Goal: Information Seeking & Learning: Learn about a topic

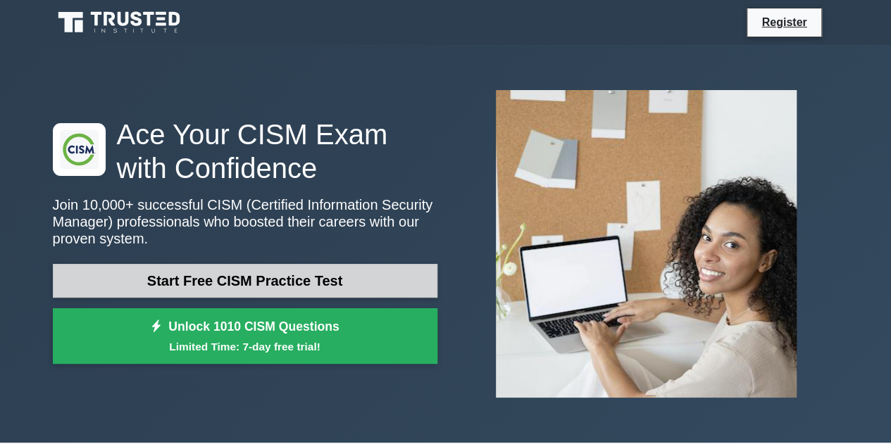
click at [313, 287] on link "Start Free CISM Practice Test" at bounding box center [245, 281] width 384 height 34
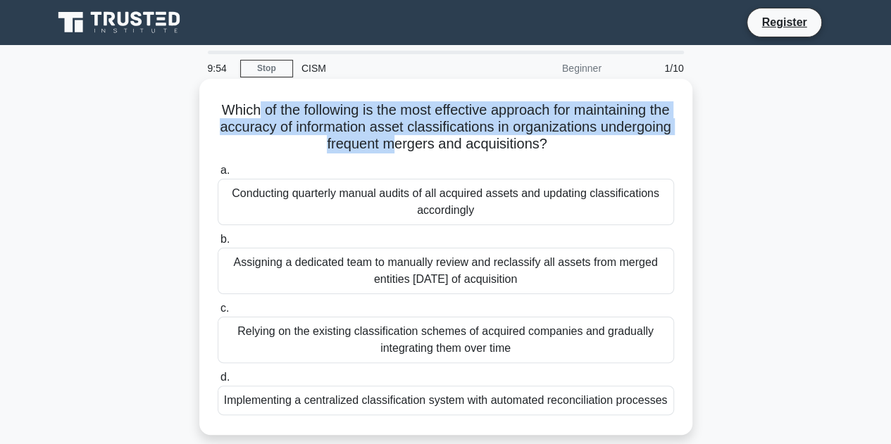
drag, startPoint x: 261, startPoint y: 116, endPoint x: 434, endPoint y: 144, distance: 175.4
click at [434, 144] on h5 "Which of the following is the most effective approach for maintaining the accur…" at bounding box center [445, 127] width 459 height 52
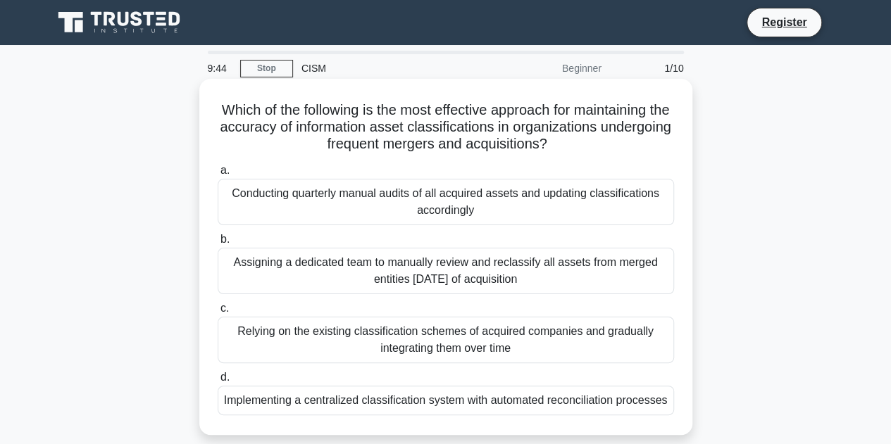
click at [315, 403] on div "Implementing a centralized classification system with automated reconciliation …" at bounding box center [446, 401] width 456 height 30
click at [218, 382] on input "d. Implementing a centralized classification system with automated reconciliati…" at bounding box center [218, 377] width 0 height 9
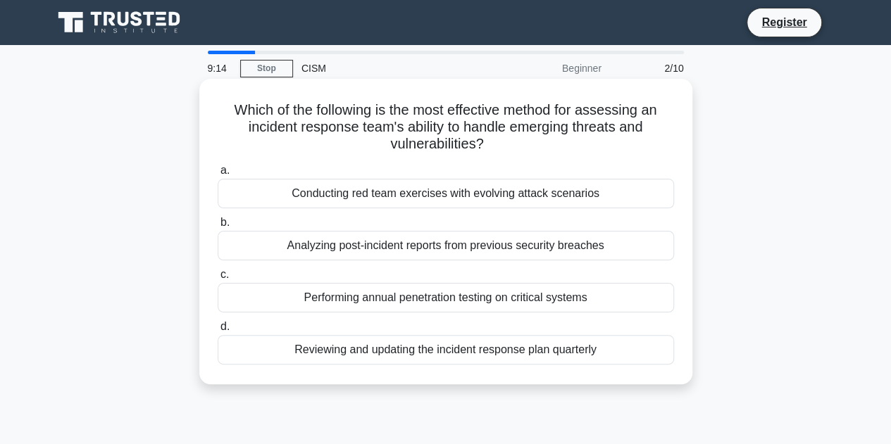
click at [480, 300] on div "Performing annual penetration testing on critical systems" at bounding box center [446, 298] width 456 height 30
click at [218, 280] on input "c. Performing annual penetration testing on critical systems" at bounding box center [218, 274] width 0 height 9
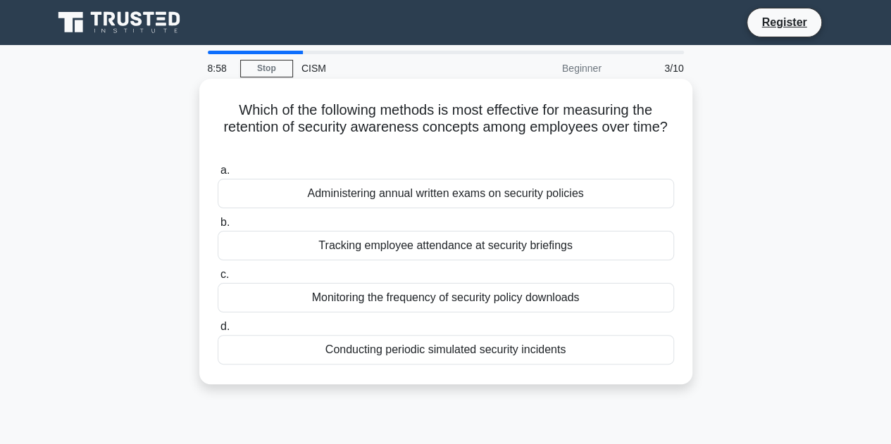
click at [477, 344] on div "Conducting periodic simulated security incidents" at bounding box center [446, 350] width 456 height 30
click at [218, 332] on input "d. Conducting periodic simulated security incidents" at bounding box center [218, 326] width 0 height 9
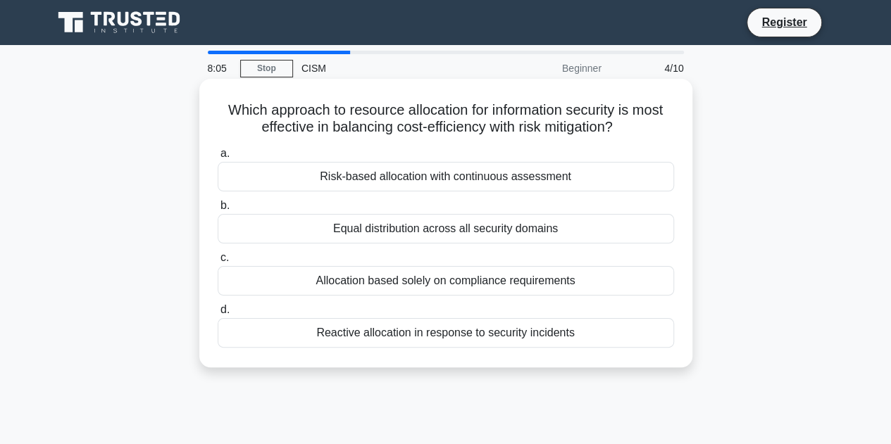
click at [364, 184] on div "Risk-based allocation with continuous assessment" at bounding box center [446, 177] width 456 height 30
click at [218, 158] on input "a. Risk-based allocation with continuous assessment" at bounding box center [218, 153] width 0 height 9
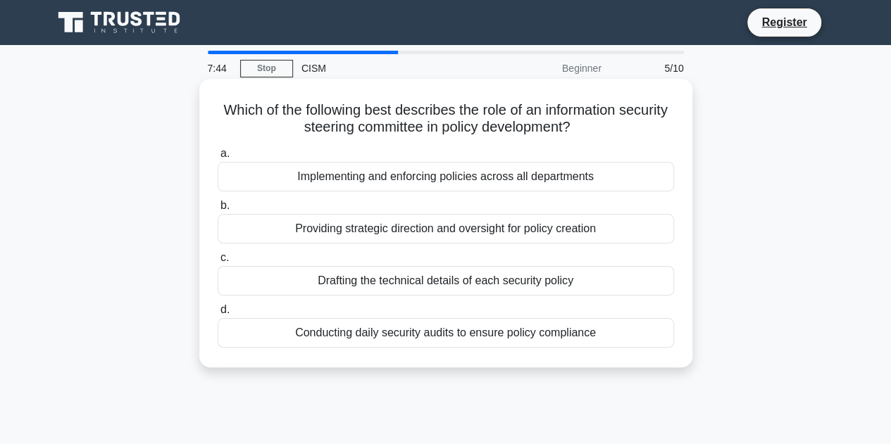
click at [409, 237] on div "Providing strategic direction and oversight for policy creation" at bounding box center [446, 229] width 456 height 30
click at [218, 211] on input "b. Providing strategic direction and oversight for policy creation" at bounding box center [218, 205] width 0 height 9
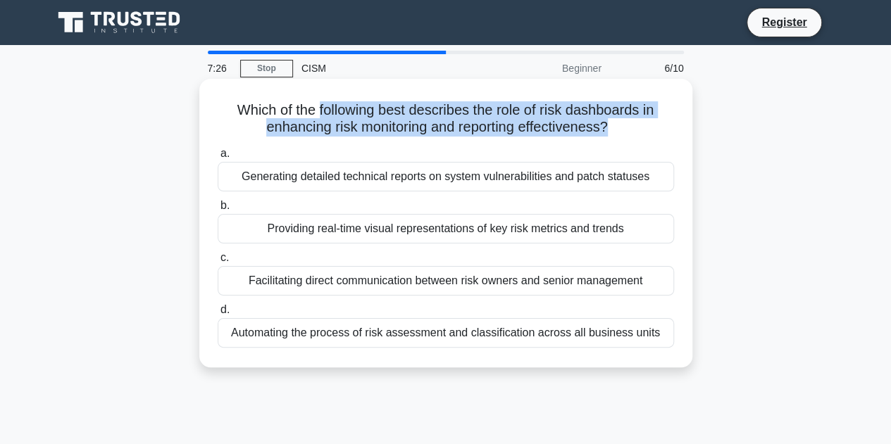
drag, startPoint x: 371, startPoint y: 114, endPoint x: 610, endPoint y: 127, distance: 239.8
click at [610, 127] on h5 "Which of the following best describes the role of risk dashboards in enhancing …" at bounding box center [445, 118] width 459 height 35
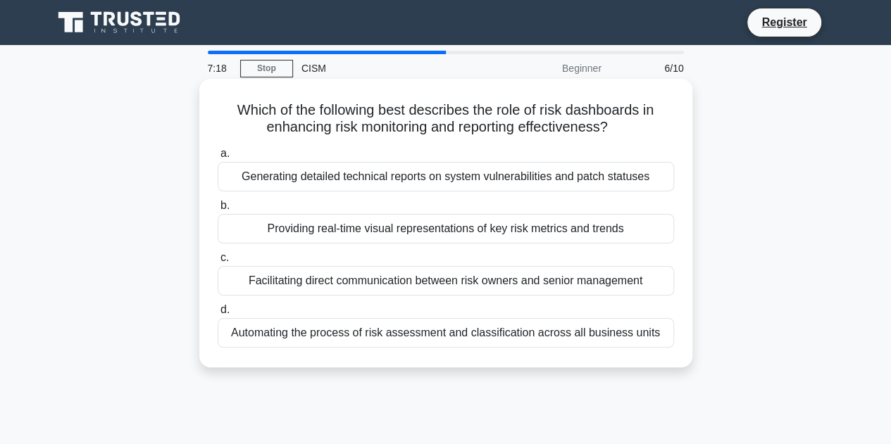
click at [438, 322] on div "Automating the process of risk assessment and classification across all busines…" at bounding box center [446, 333] width 456 height 30
click at [218, 315] on input "d. Automating the process of risk assessment and classification across all busi…" at bounding box center [218, 310] width 0 height 9
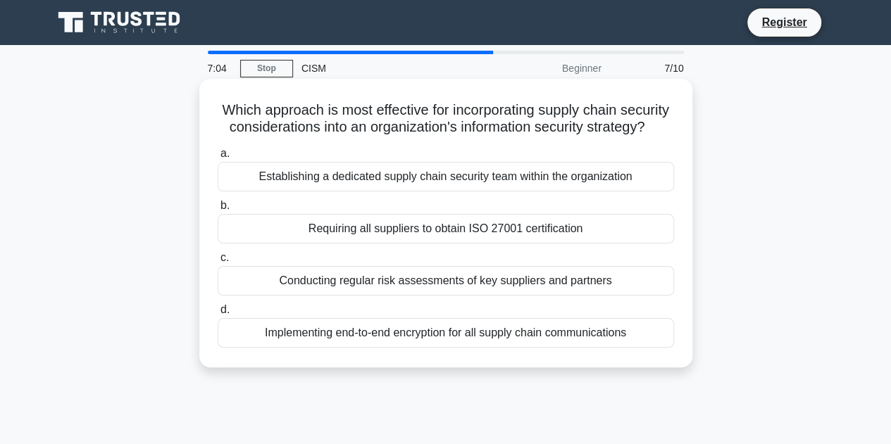
click at [374, 296] on div "Conducting regular risk assessments of key suppliers and partners" at bounding box center [446, 281] width 456 height 30
click at [218, 263] on input "c. Conducting regular risk assessments of key suppliers and partners" at bounding box center [218, 257] width 0 height 9
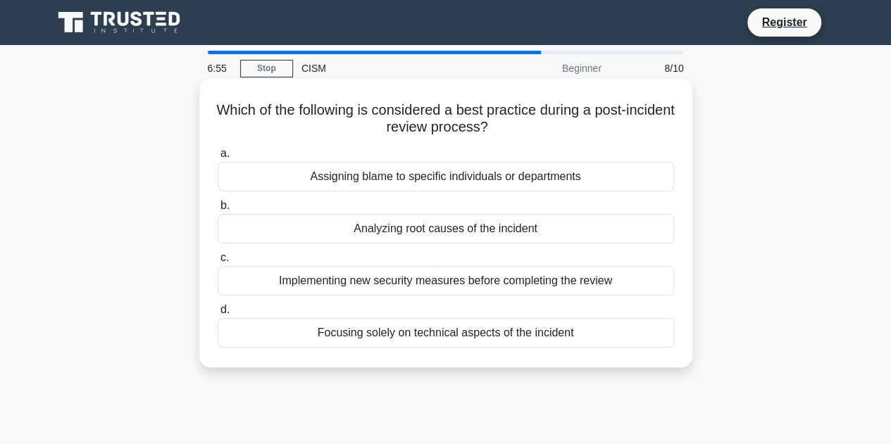
click at [377, 233] on div "Analyzing root causes of the incident" at bounding box center [446, 229] width 456 height 30
click at [218, 211] on input "b. Analyzing root causes of the incident" at bounding box center [218, 205] width 0 height 9
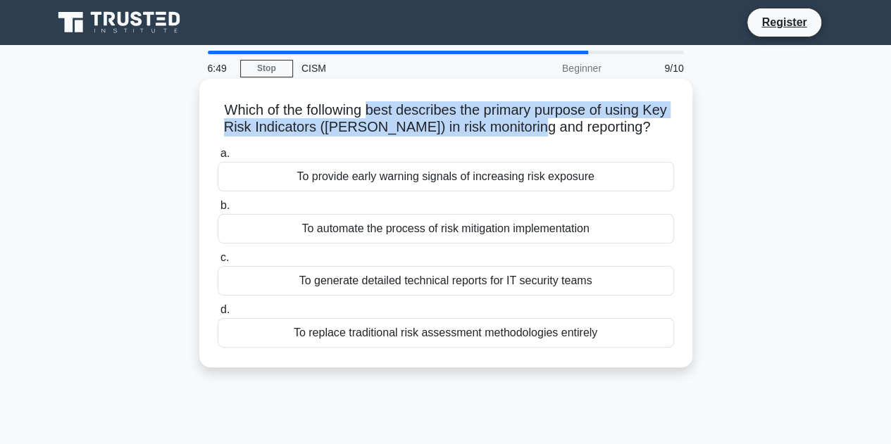
drag, startPoint x: 368, startPoint y: 115, endPoint x: 568, endPoint y: 134, distance: 200.9
click at [568, 134] on h5 "Which of the following best describes the primary purpose of using Key Risk Ind…" at bounding box center [445, 118] width 459 height 35
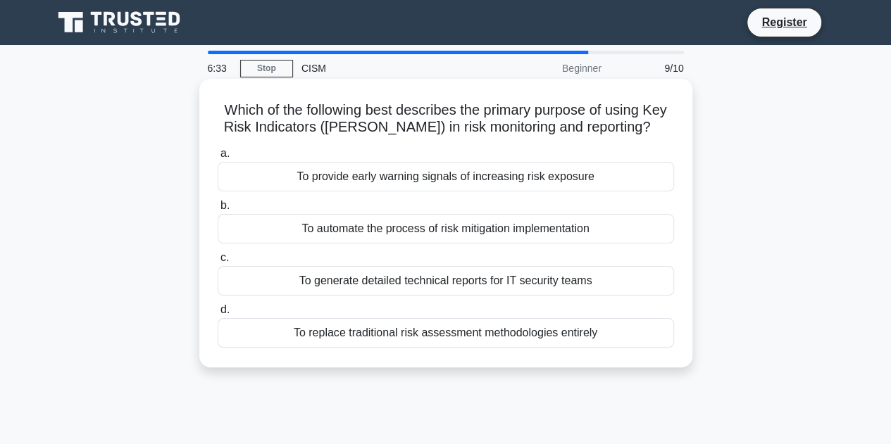
click at [377, 187] on div "To provide early warning signals of increasing risk exposure" at bounding box center [446, 177] width 456 height 30
click at [218, 158] on input "a. To provide early warning signals of increasing risk exposure" at bounding box center [218, 153] width 0 height 9
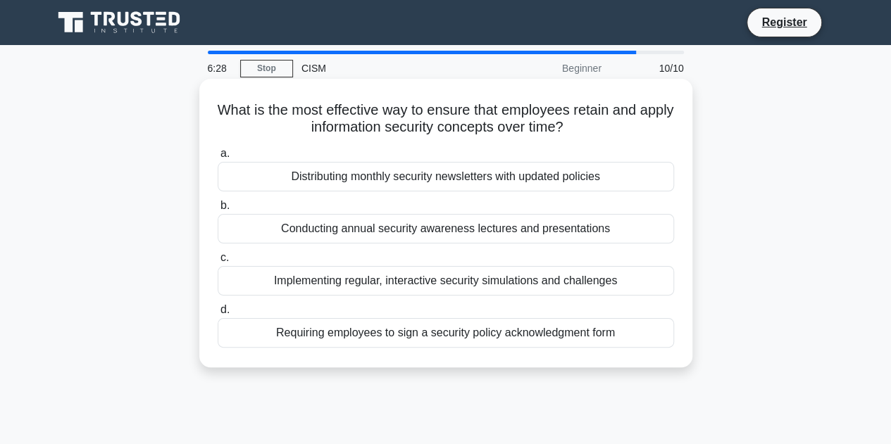
drag, startPoint x: 446, startPoint y: 111, endPoint x: 594, endPoint y: 126, distance: 148.6
click at [594, 126] on h5 "What is the most effective way to ensure that employees retain and apply inform…" at bounding box center [445, 118] width 459 height 35
click at [399, 282] on div "Implementing regular, interactive security simulations and challenges" at bounding box center [446, 281] width 456 height 30
click at [218, 263] on input "c. Implementing regular, interactive security simulations and challenges" at bounding box center [218, 257] width 0 height 9
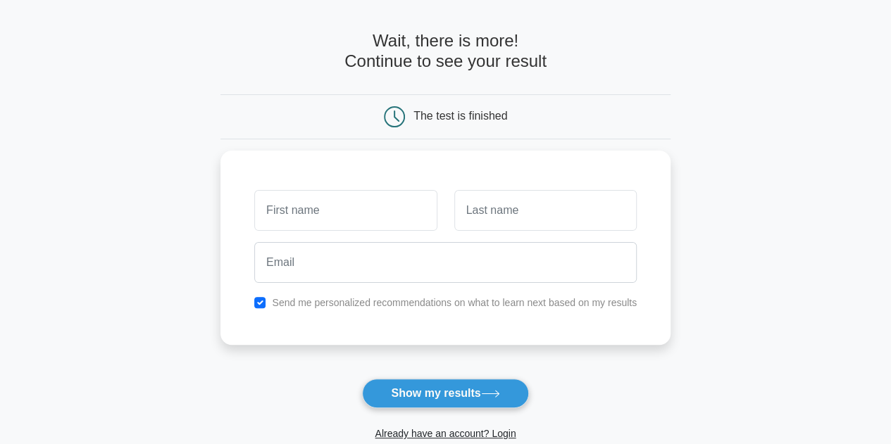
scroll to position [70, 0]
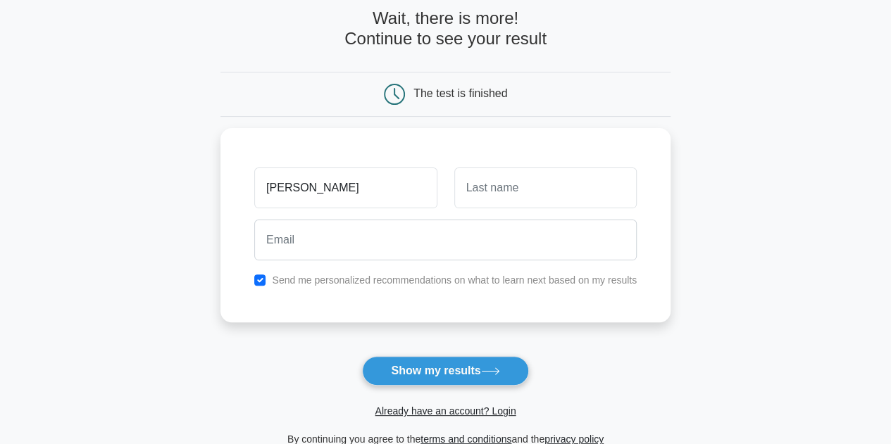
type input "[PERSON_NAME]"
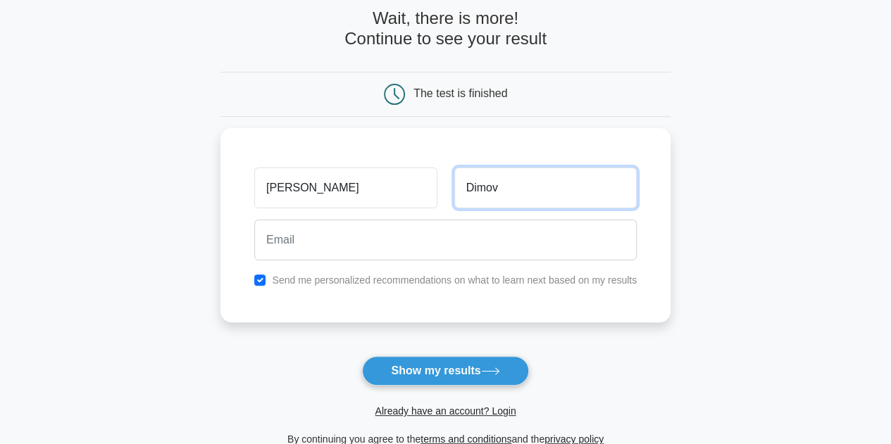
type input "Dimov"
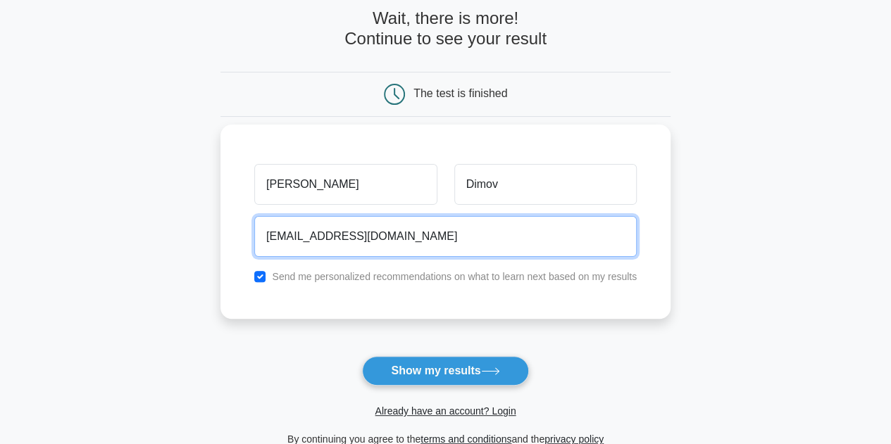
type input "ddfs@abv.bg"
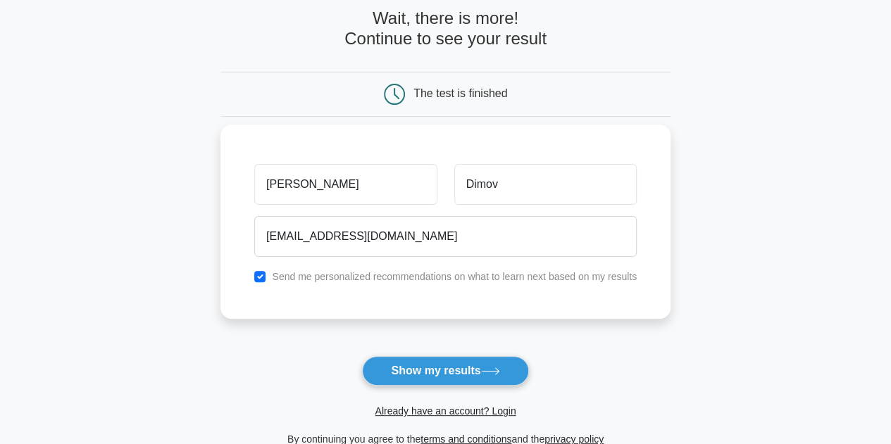
click at [369, 275] on label "Send me personalized recommendations on what to learn next based on my results" at bounding box center [454, 276] width 365 height 11
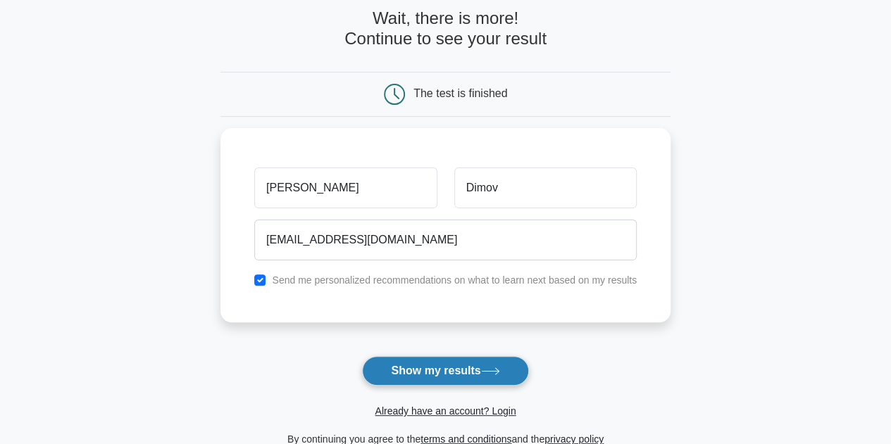
click at [422, 370] on button "Show my results" at bounding box center [445, 371] width 166 height 30
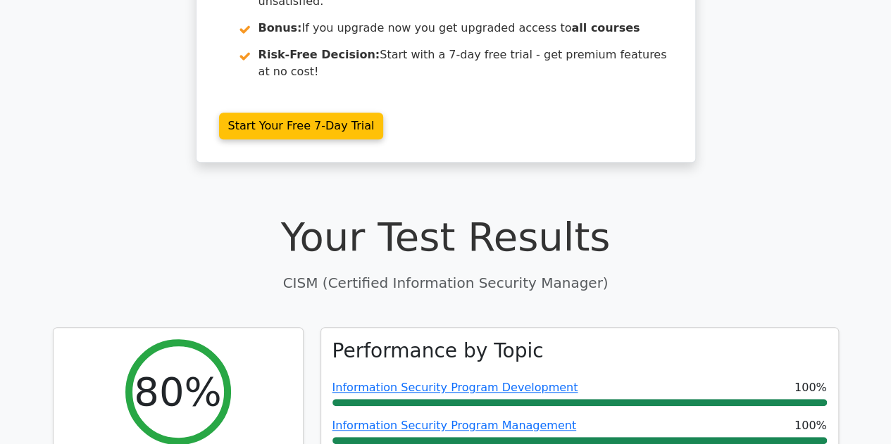
scroll to position [422, 0]
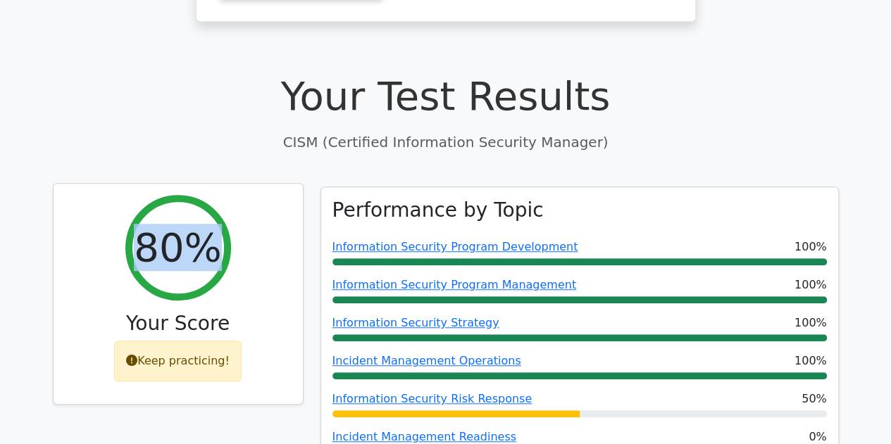
drag, startPoint x: 146, startPoint y: 201, endPoint x: 236, endPoint y: 204, distance: 89.5
click at [236, 204] on div "80% Your Score Keep practicing!" at bounding box center [178, 294] width 249 height 221
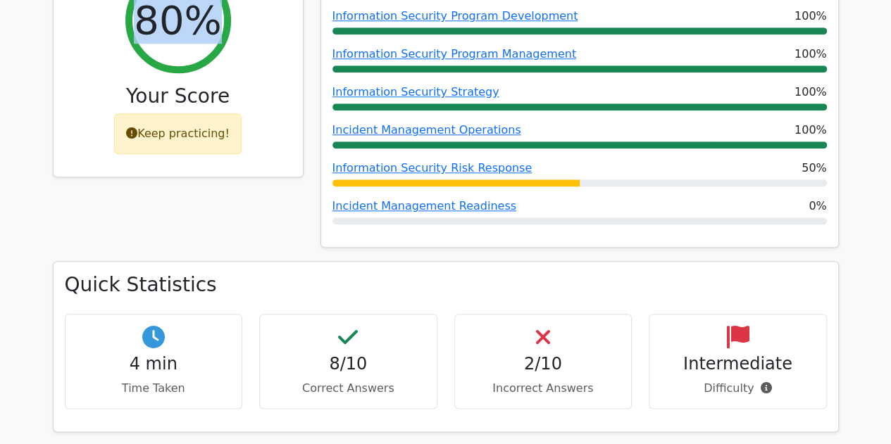
scroll to position [704, 0]
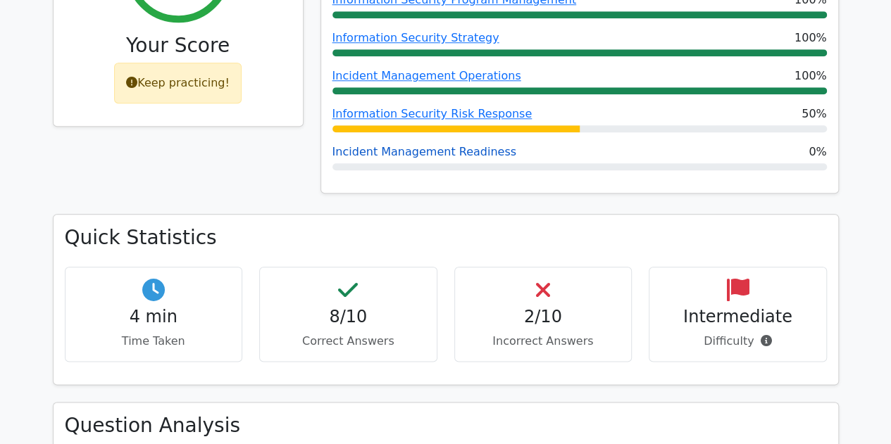
click at [439, 145] on link "Incident Management Readiness" at bounding box center [424, 151] width 184 height 13
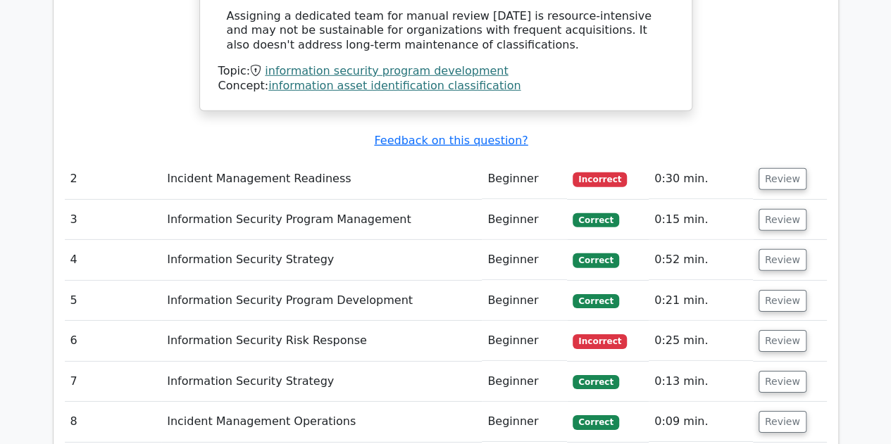
scroll to position [1972, 0]
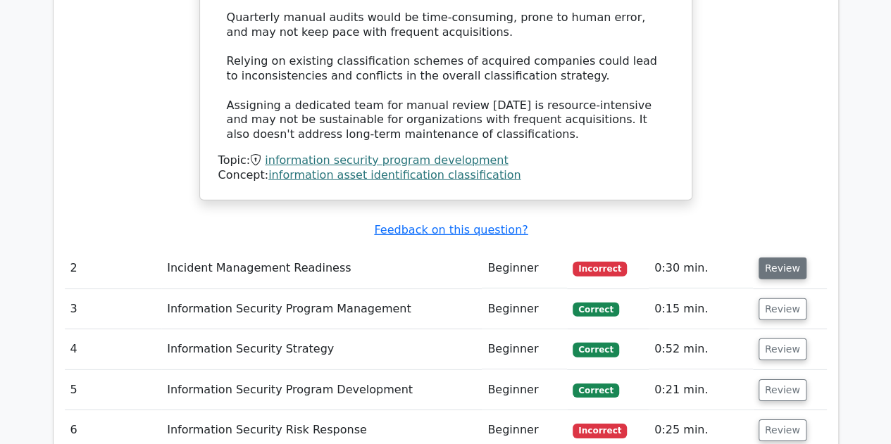
click at [786, 258] on button "Review" at bounding box center [782, 269] width 48 height 22
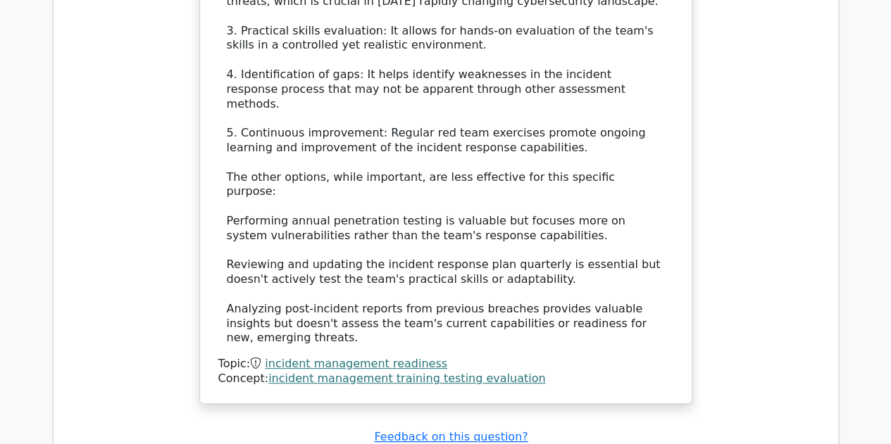
scroll to position [2817, 0]
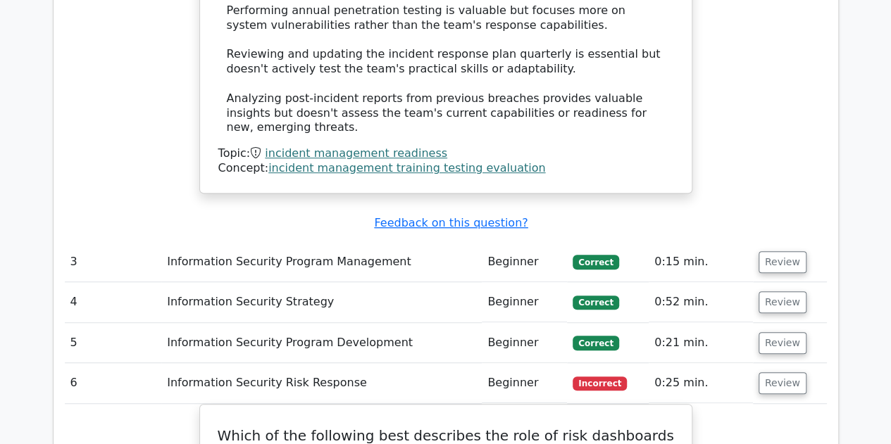
scroll to position [3028, 0]
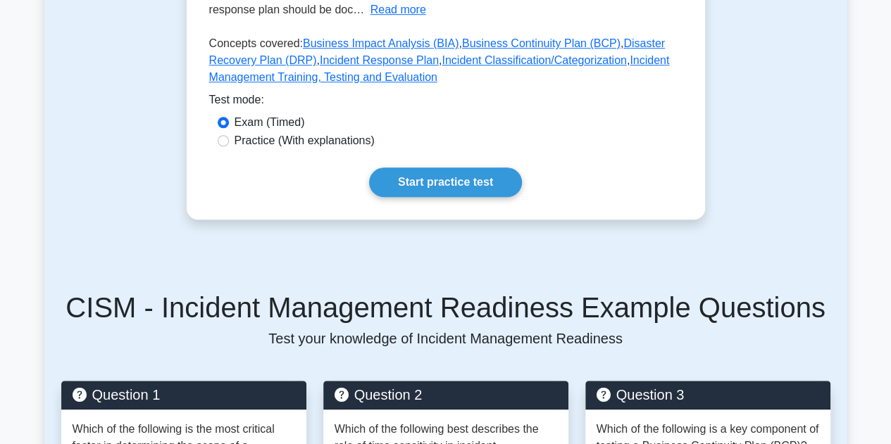
scroll to position [493, 0]
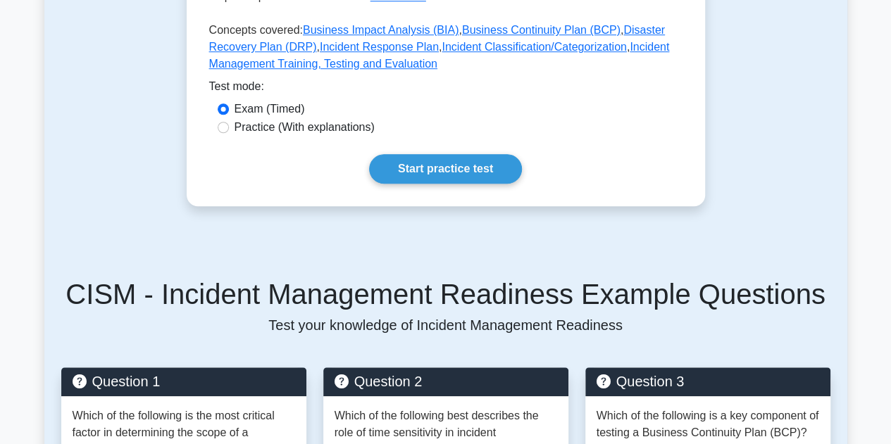
click at [269, 130] on label "Practice (With explanations)" at bounding box center [304, 127] width 140 height 17
click at [229, 130] on input "Practice (With explanations)" at bounding box center [223, 127] width 11 height 11
radio input "true"
click at [266, 109] on label "Exam (Timed)" at bounding box center [269, 109] width 70 height 17
click at [229, 109] on input "Exam (Timed)" at bounding box center [223, 109] width 11 height 11
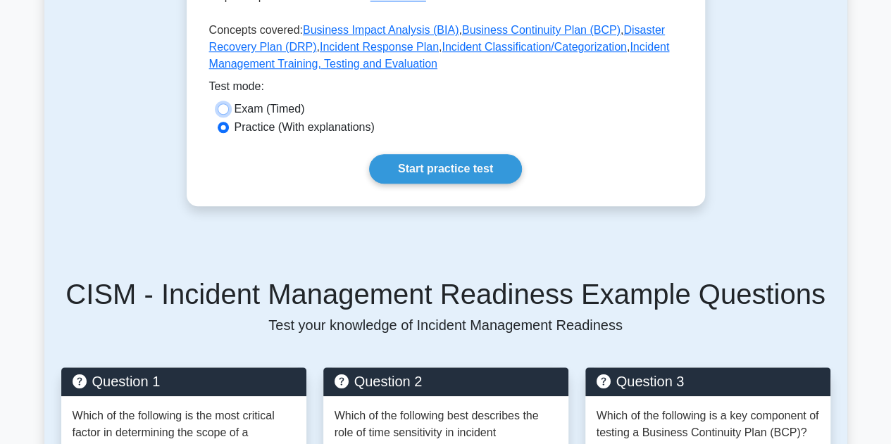
radio input "true"
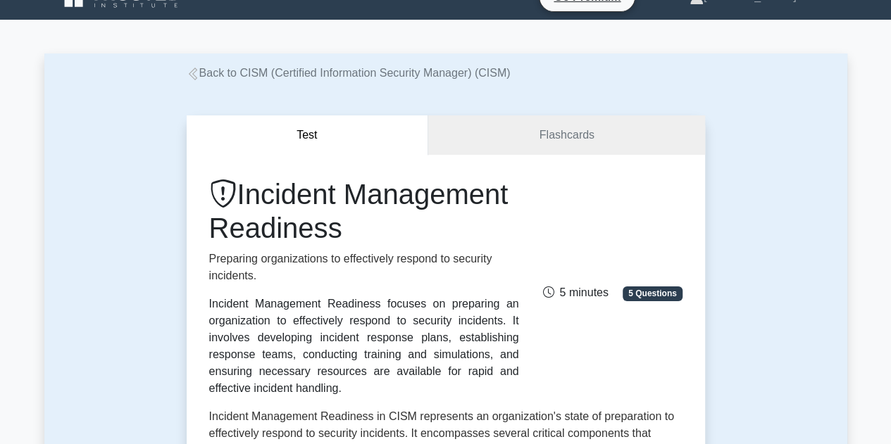
scroll to position [0, 0]
